Goal: Task Accomplishment & Management: Manage account settings

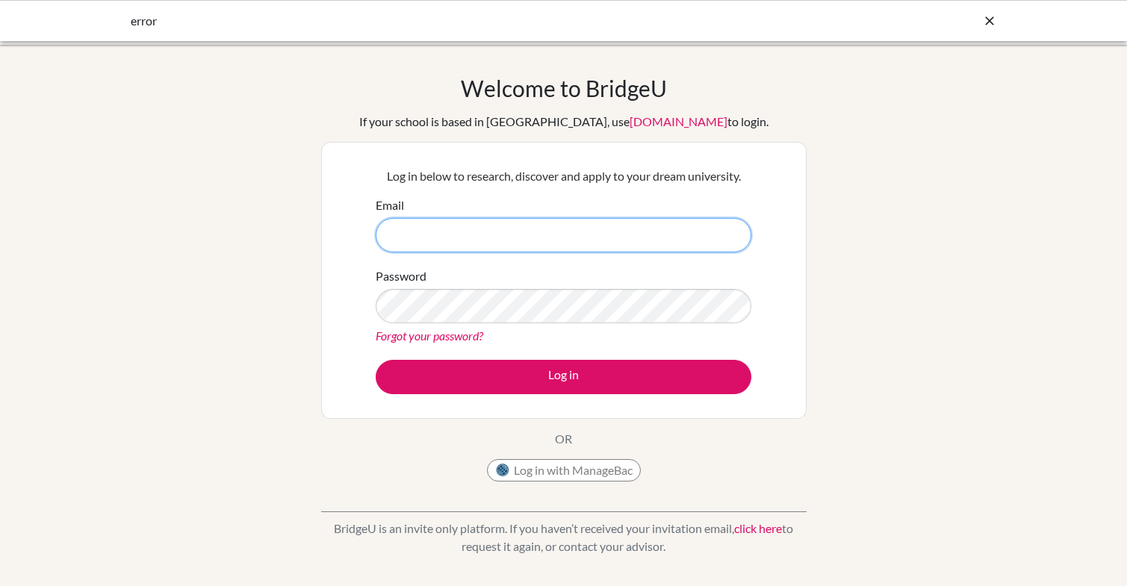
click at [422, 237] on input "Email" at bounding box center [564, 235] width 376 height 34
type input "[EMAIL_ADDRESS][DOMAIN_NAME]"
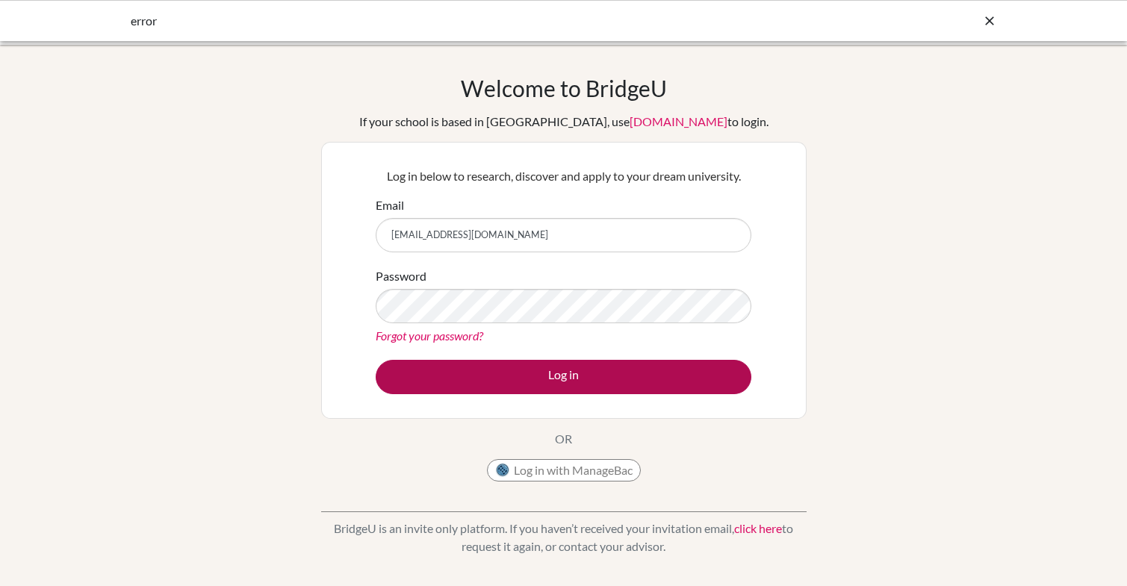
click at [552, 375] on button "Log in" at bounding box center [564, 377] width 376 height 34
click at [564, 376] on button "Log in" at bounding box center [564, 377] width 376 height 34
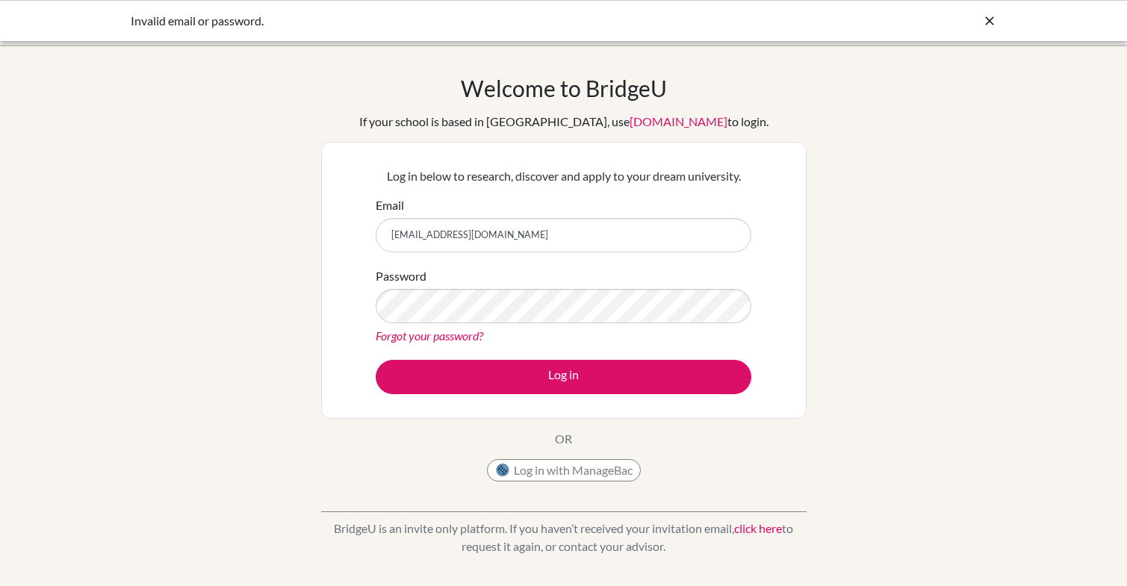
click at [469, 336] on link "Forgot your password?" at bounding box center [430, 335] width 108 height 14
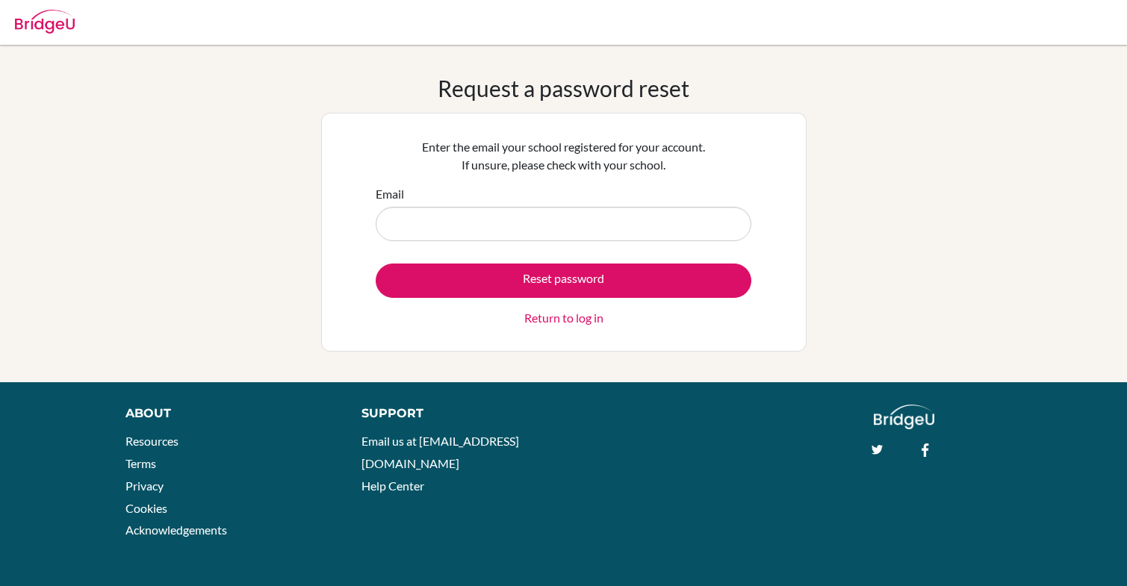
click at [464, 232] on input "Email" at bounding box center [564, 224] width 376 height 34
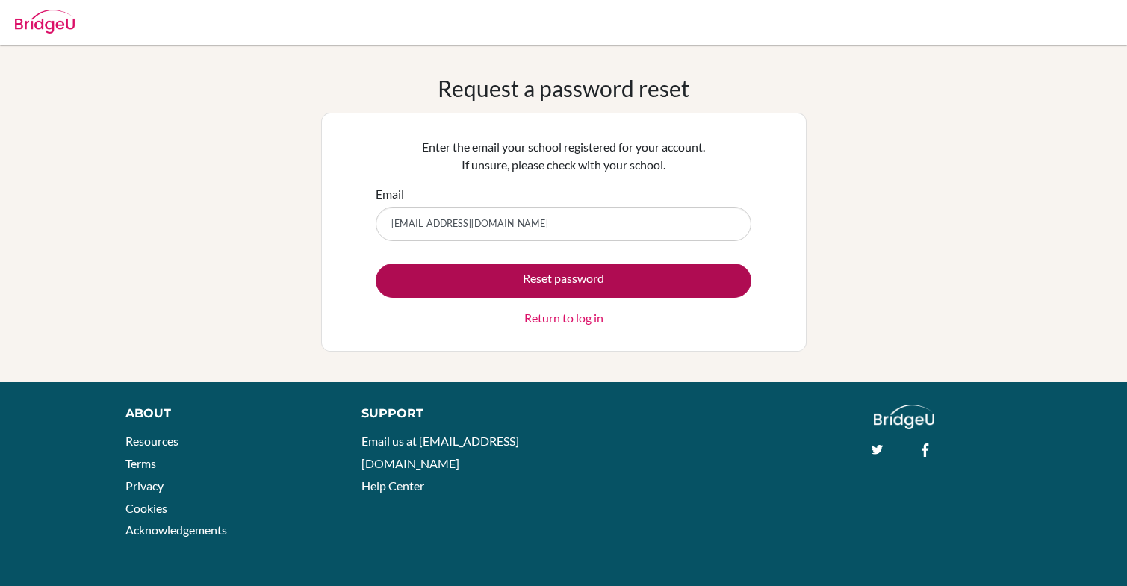
type input "[EMAIL_ADDRESS][DOMAIN_NAME]"
click at [569, 278] on button "Reset password" at bounding box center [564, 281] width 376 height 34
click at [555, 280] on button "Reset password" at bounding box center [564, 281] width 376 height 34
click at [571, 277] on button "Reset password" at bounding box center [564, 281] width 376 height 34
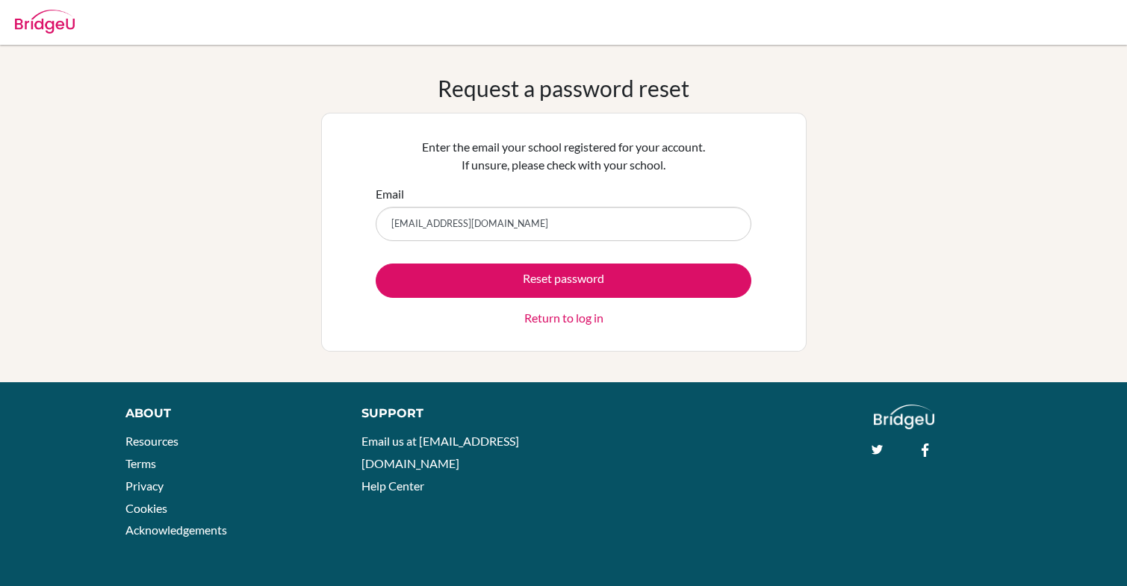
click at [568, 314] on link "Return to log in" at bounding box center [563, 318] width 79 height 18
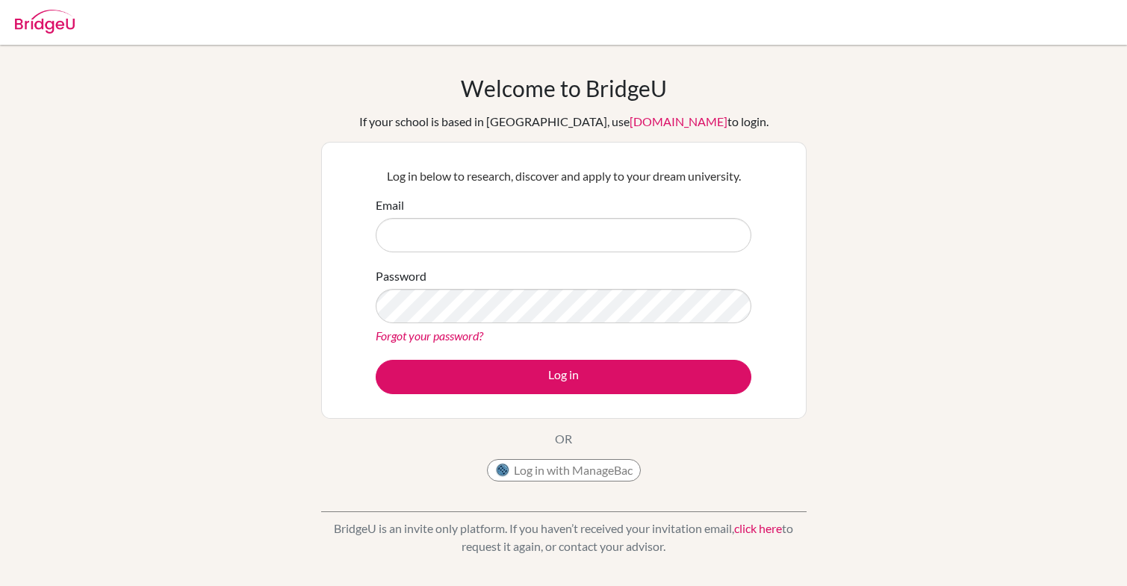
click at [611, 276] on div "Password Forgot your password?" at bounding box center [564, 306] width 376 height 78
click at [455, 237] on input "Email" at bounding box center [564, 235] width 376 height 34
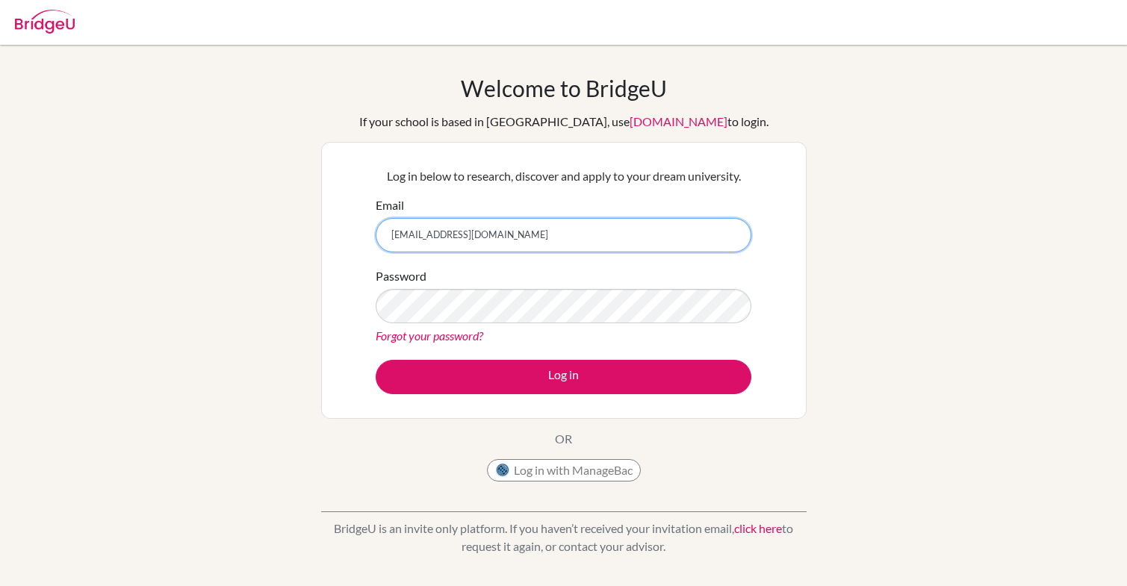
type input "[EMAIL_ADDRESS][DOMAIN_NAME]"
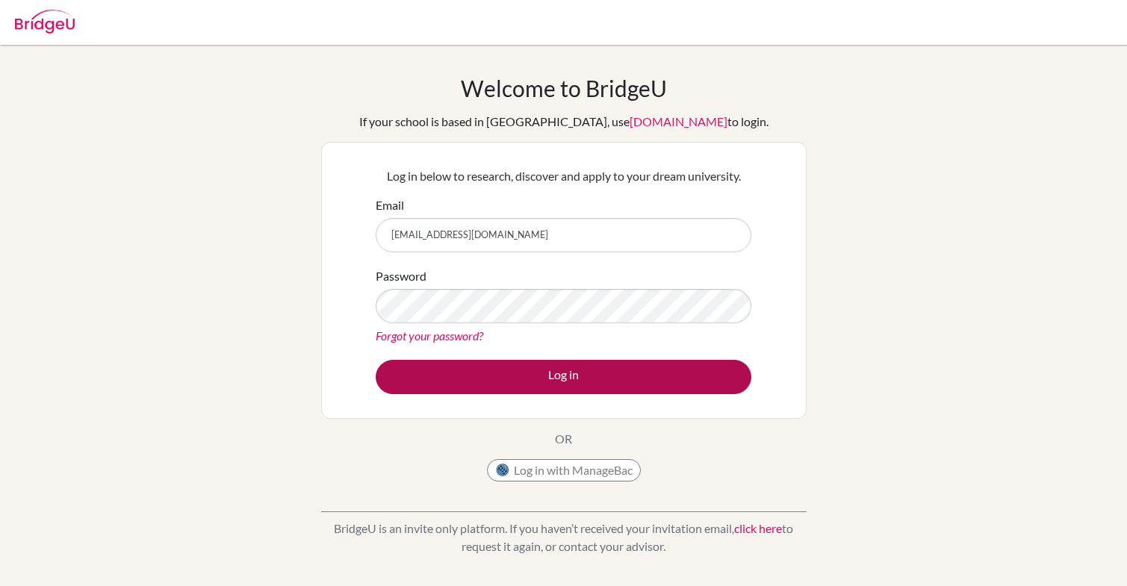
click at [552, 374] on button "Log in" at bounding box center [564, 377] width 376 height 34
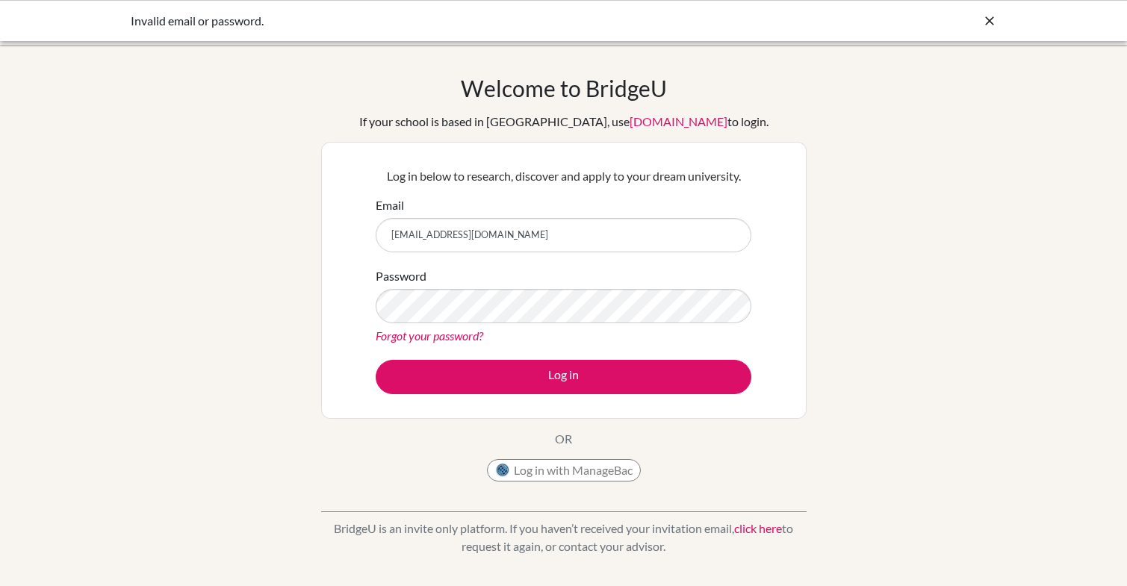
click at [450, 338] on link "Forgot your password?" at bounding box center [430, 335] width 108 height 14
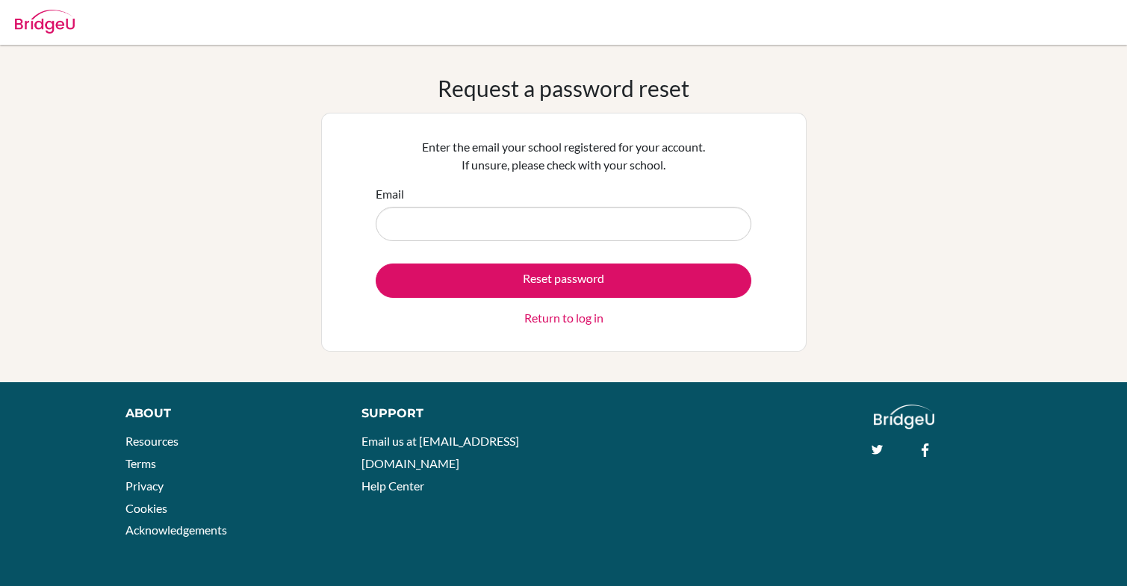
click at [472, 224] on input "Email" at bounding box center [564, 224] width 376 height 34
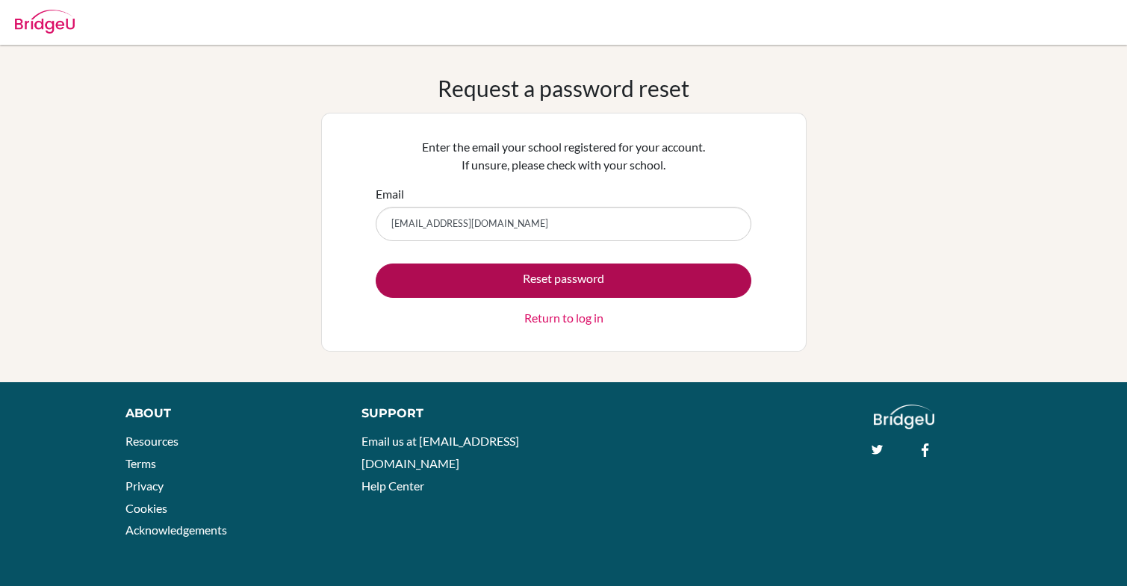
type input "[EMAIL_ADDRESS][DOMAIN_NAME]"
click at [562, 277] on button "Reset password" at bounding box center [564, 281] width 376 height 34
click at [591, 275] on button "Reset password" at bounding box center [564, 281] width 376 height 34
click at [570, 277] on button "Reset password" at bounding box center [564, 281] width 376 height 34
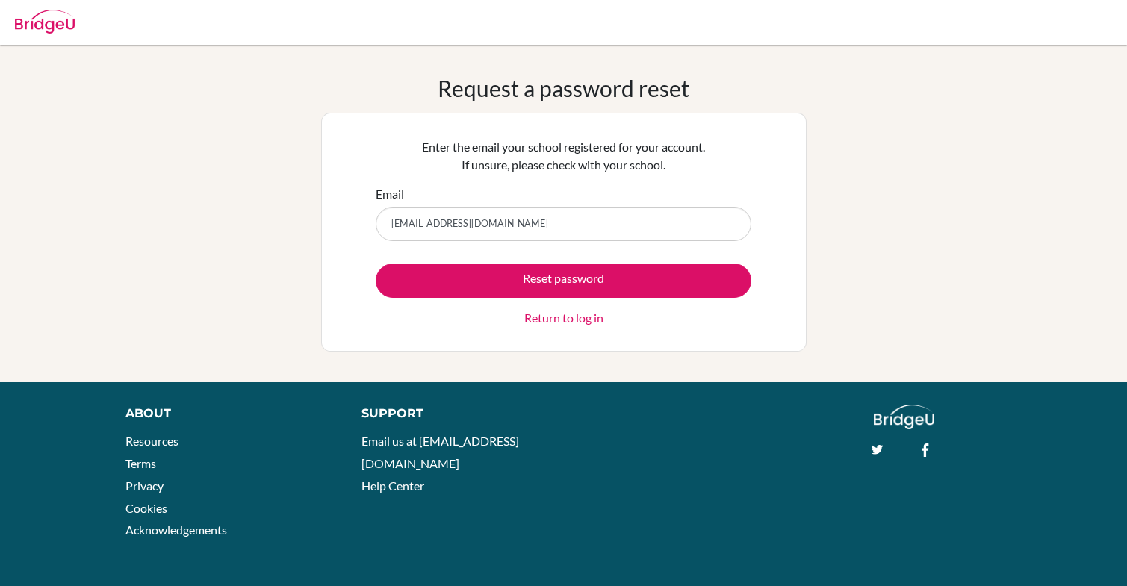
click at [567, 317] on link "Return to log in" at bounding box center [563, 318] width 79 height 18
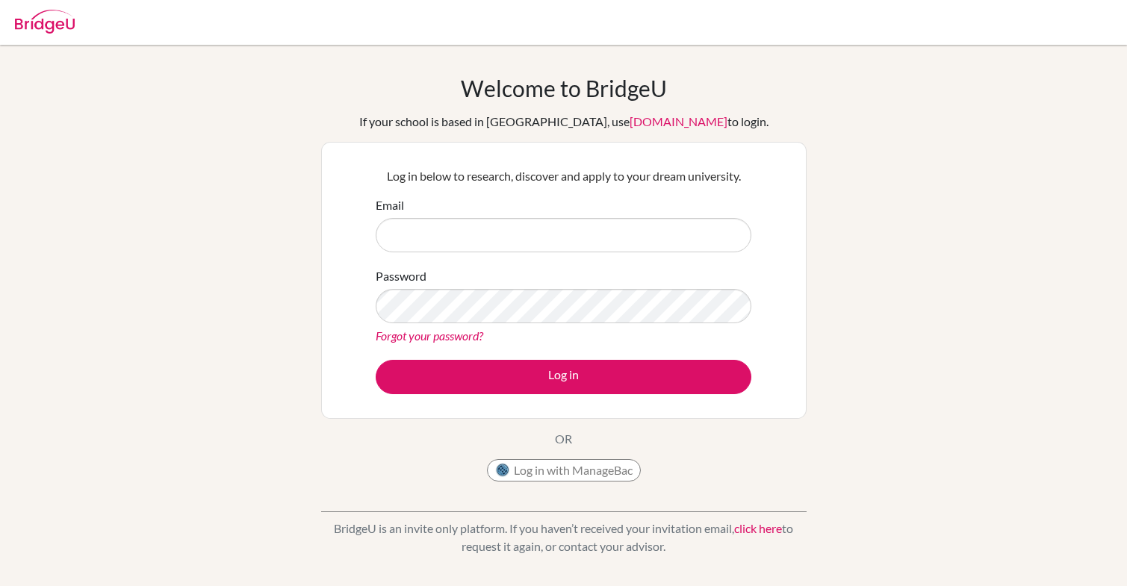
click at [746, 272] on div "Password Forgot your password?" at bounding box center [564, 306] width 376 height 78
click at [635, 119] on link "[DOMAIN_NAME]" at bounding box center [678, 121] width 98 height 14
